Goal: Task Accomplishment & Management: Complete application form

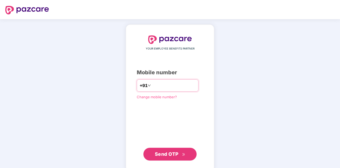
type input "**********"
click at [175, 155] on span "Send OTP" at bounding box center [167, 154] width 24 height 6
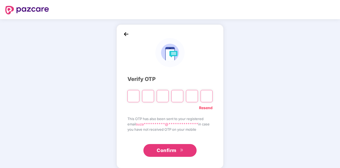
type input "*"
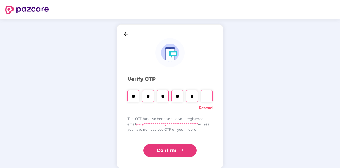
type input "*"
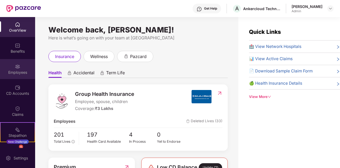
click at [19, 72] on div "Employees" at bounding box center [17, 72] width 35 height 5
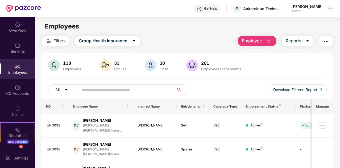
click at [255, 38] on span "Employee" at bounding box center [252, 41] width 20 height 7
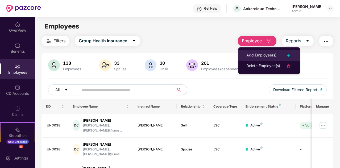
click at [259, 55] on div "Add Employee(s)" at bounding box center [262, 55] width 30 height 6
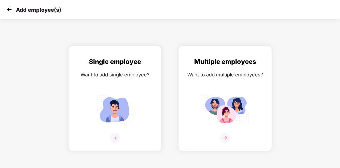
click at [225, 137] on img at bounding box center [225, 138] width 10 height 10
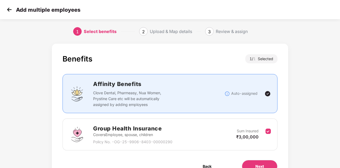
scroll to position [28, 0]
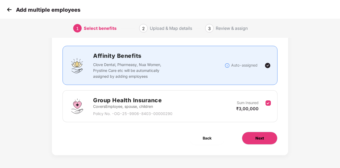
click at [252, 139] on button "Next" at bounding box center [260, 138] width 36 height 13
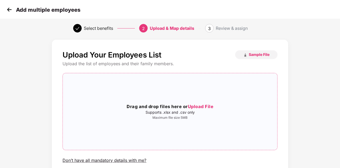
scroll to position [4, 0]
click at [255, 55] on span "Sample File" at bounding box center [259, 54] width 21 height 5
